Goal: Information Seeking & Learning: Learn about a topic

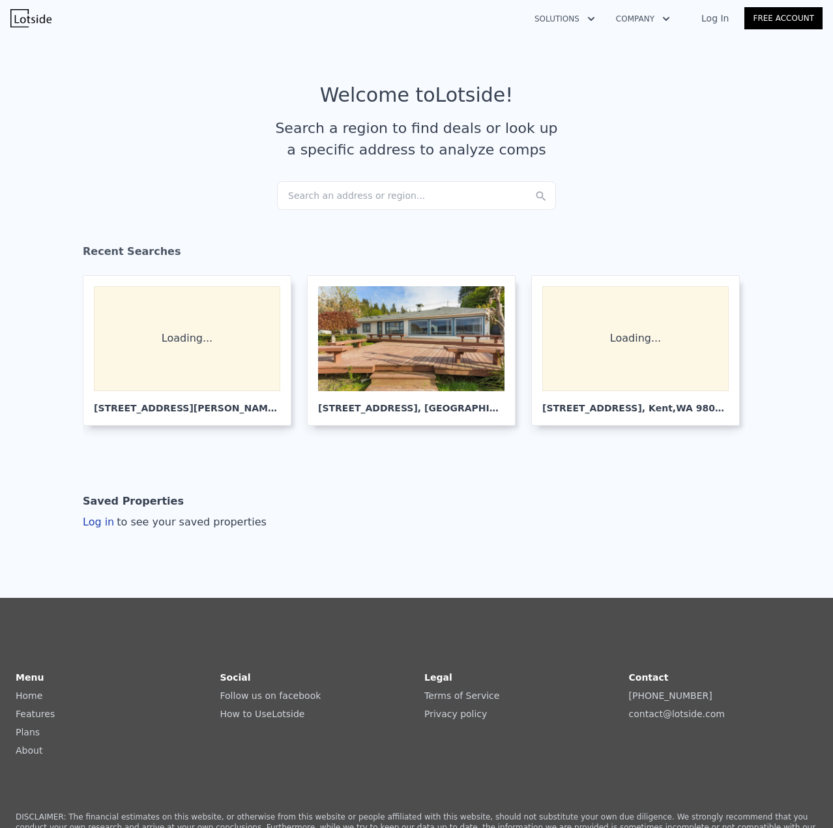
click at [323, 192] on div "Search an address or region..." at bounding box center [416, 195] width 279 height 29
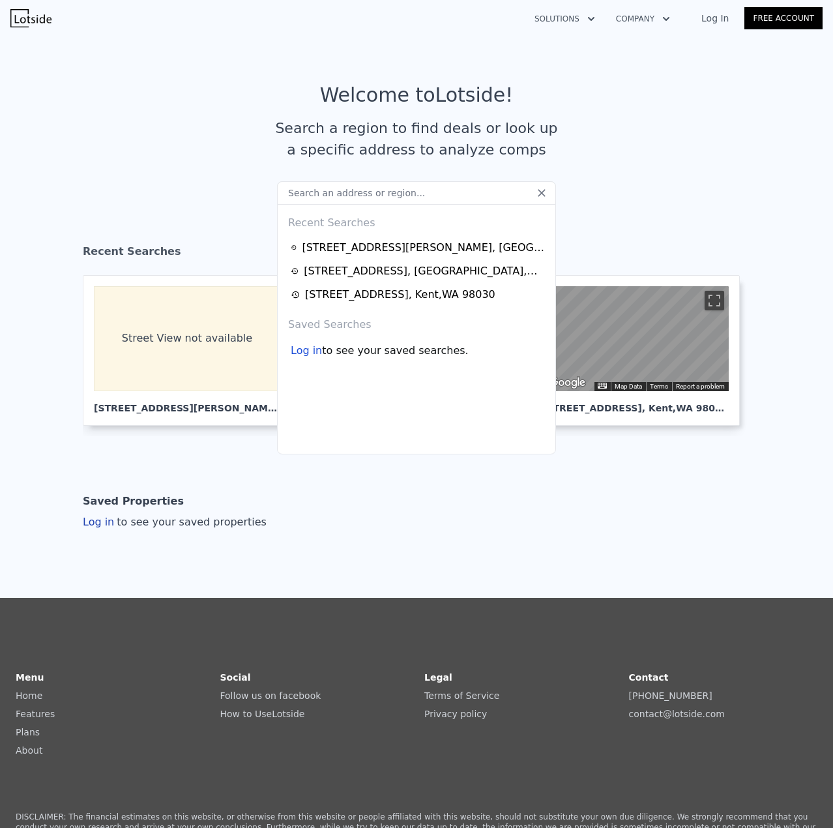
drag, startPoint x: 0, startPoint y: 0, endPoint x: 321, endPoint y: 192, distance: 374.2
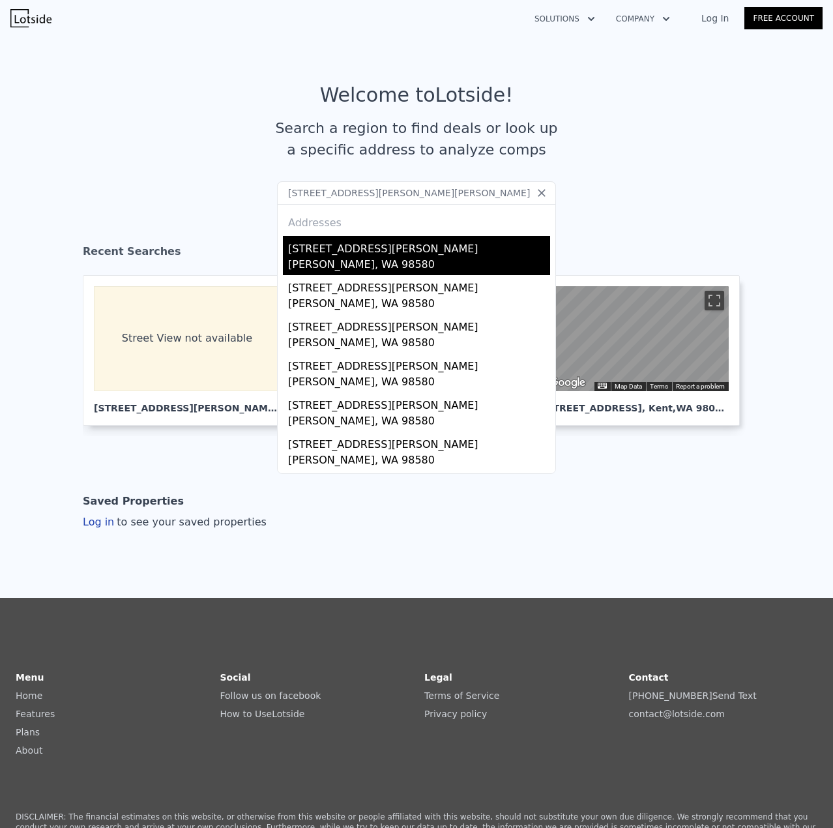
type input "[STREET_ADDRESS][PERSON_NAME][PERSON_NAME]"
click at [357, 254] on div "[STREET_ADDRESS][PERSON_NAME]" at bounding box center [419, 246] width 262 height 21
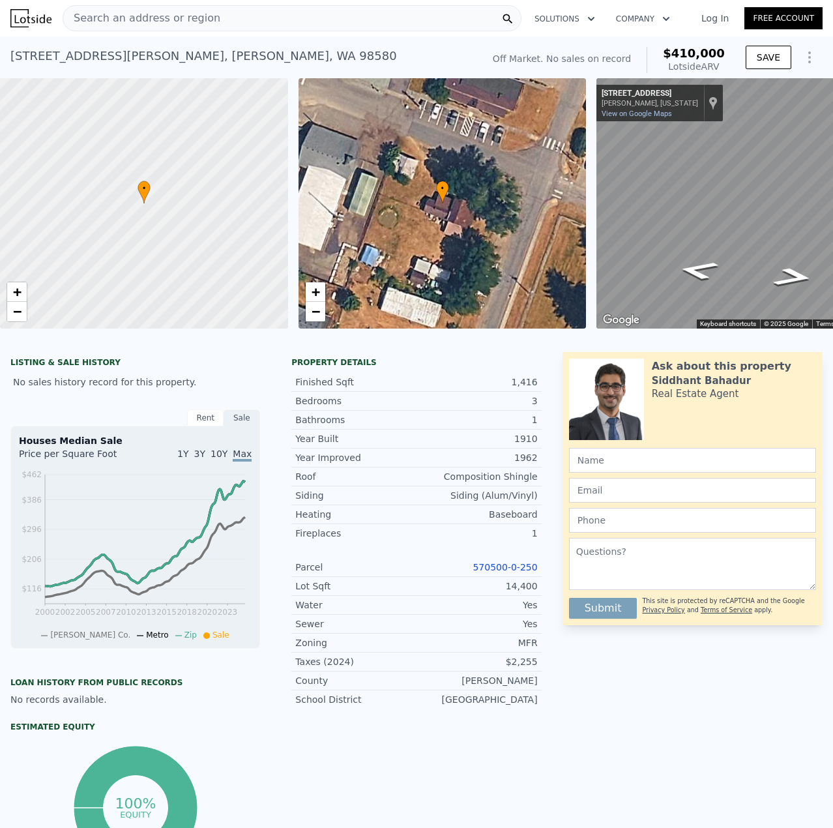
click at [99, 51] on div "[STREET_ADDRESS][PERSON_NAME][PERSON_NAME]" at bounding box center [203, 56] width 387 height 18
click at [100, 51] on div "[STREET_ADDRESS][PERSON_NAME][PERSON_NAME]" at bounding box center [203, 56] width 387 height 18
click at [100, 50] on div "[STREET_ADDRESS][PERSON_NAME][PERSON_NAME]" at bounding box center [203, 56] width 387 height 18
click at [179, 55] on div "[STREET_ADDRESS][PERSON_NAME][PERSON_NAME]" at bounding box center [203, 56] width 387 height 18
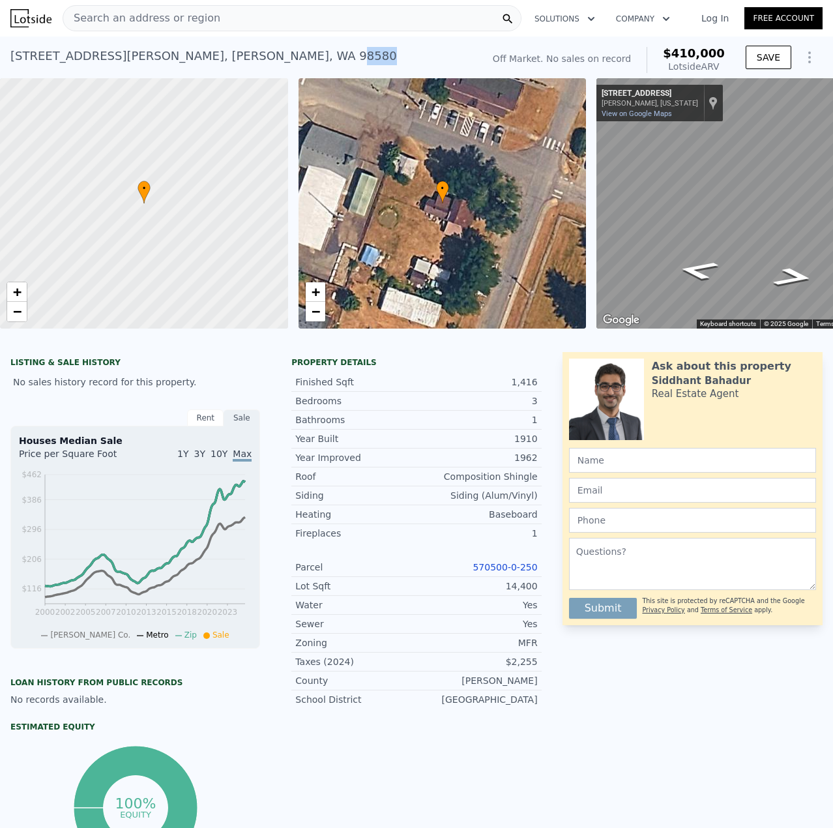
copy div "8580"
drag, startPoint x: 199, startPoint y: 52, endPoint x: 46, endPoint y: 52, distance: 153.9
click at [26, 63] on div "[STREET_ADDRESS][PERSON_NAME][PERSON_NAME] No sales on record (~ARV $410k )" at bounding box center [243, 60] width 467 height 37
click at [46, 52] on div "[STREET_ADDRESS][PERSON_NAME][PERSON_NAME]" at bounding box center [203, 56] width 387 height 18
copy div "[STREET_ADDRESS][PERSON_NAME][PERSON_NAME]"
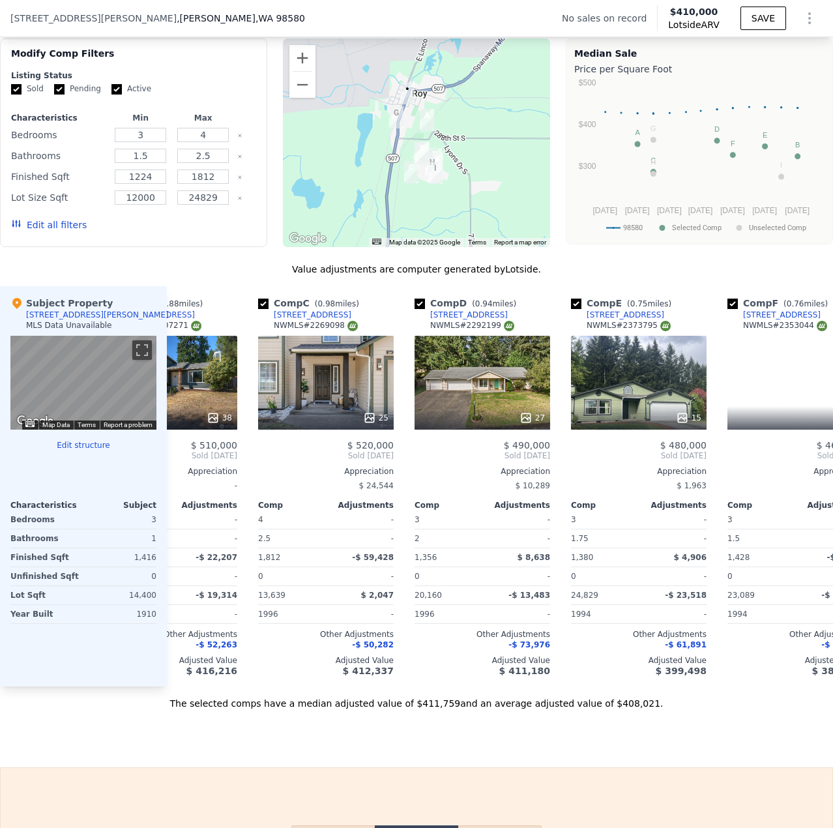
scroll to position [0, 239]
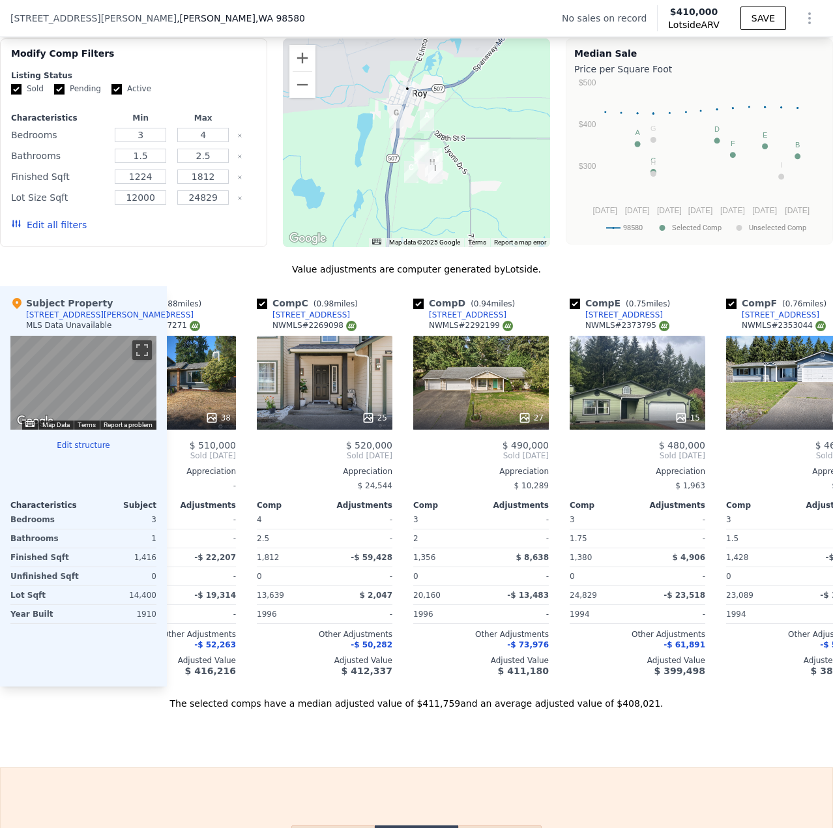
copy div "[STREET_ADDRESS][PERSON_NAME][PERSON_NAME]"
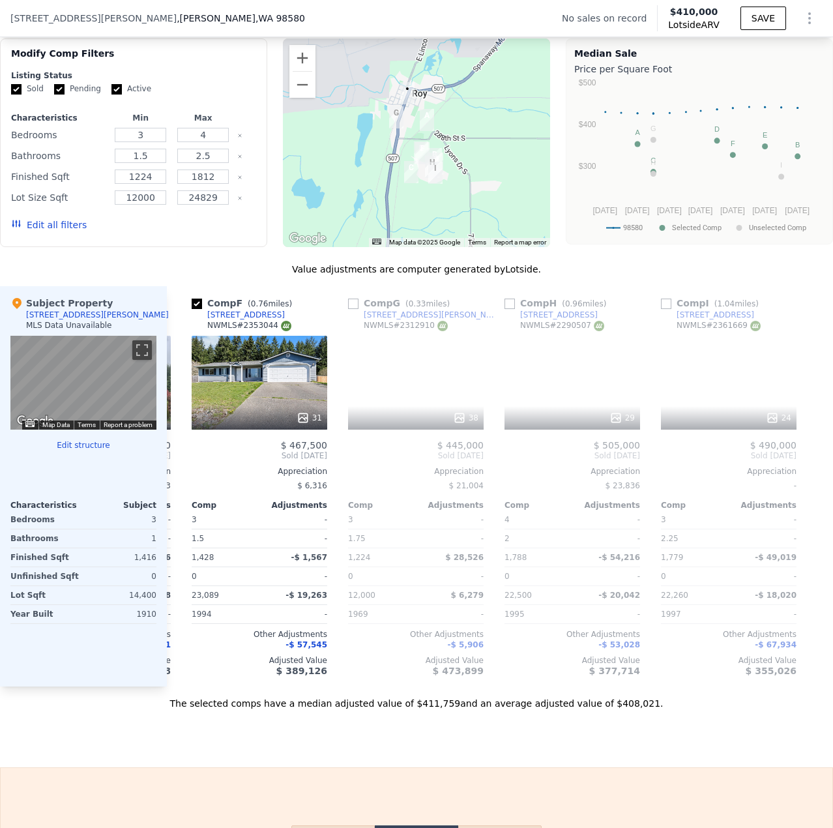
scroll to position [0, 783]
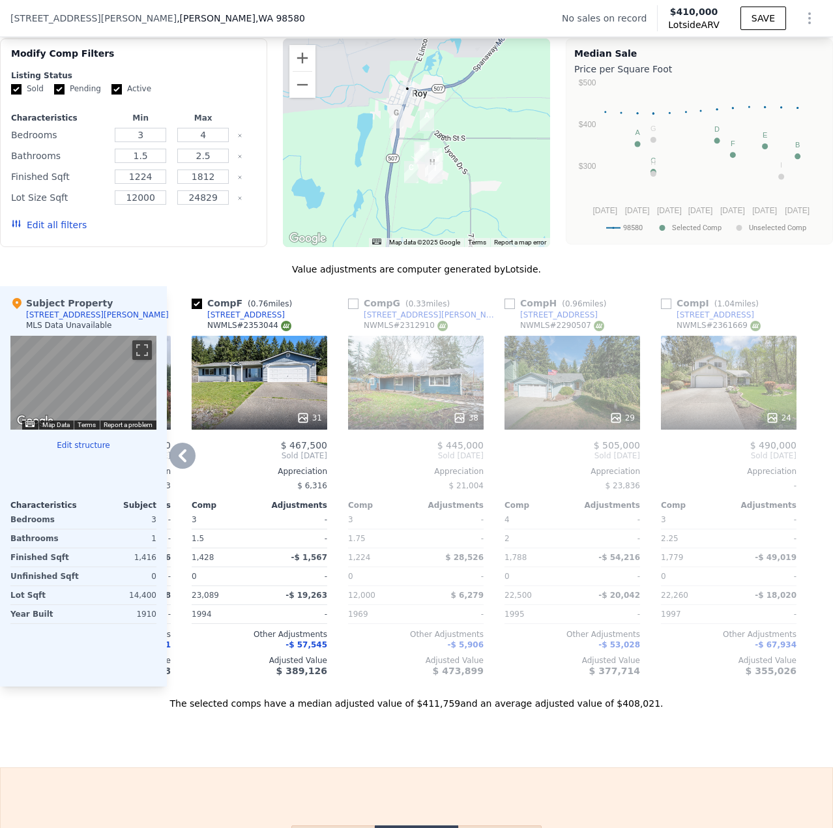
copy div "[STREET_ADDRESS][PERSON_NAME][PERSON_NAME]"
